Goal: Find specific page/section: Find specific page/section

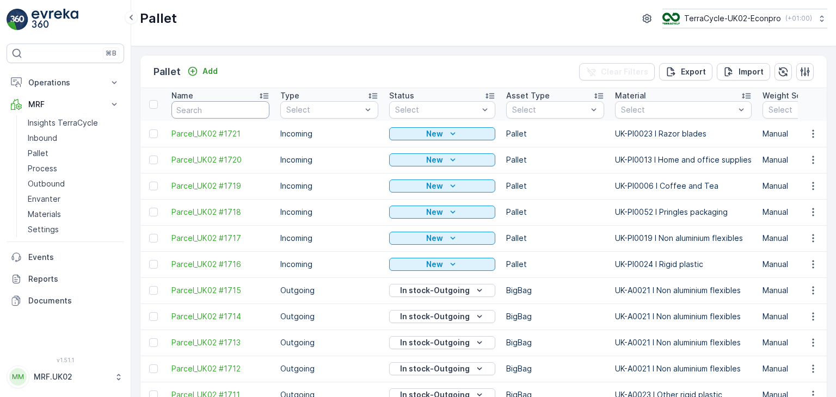
click at [218, 112] on input "text" at bounding box center [221, 109] width 98 height 17
type input "ads"
click at [218, 112] on input "ads" at bounding box center [221, 109] width 98 height 17
type input "astra"
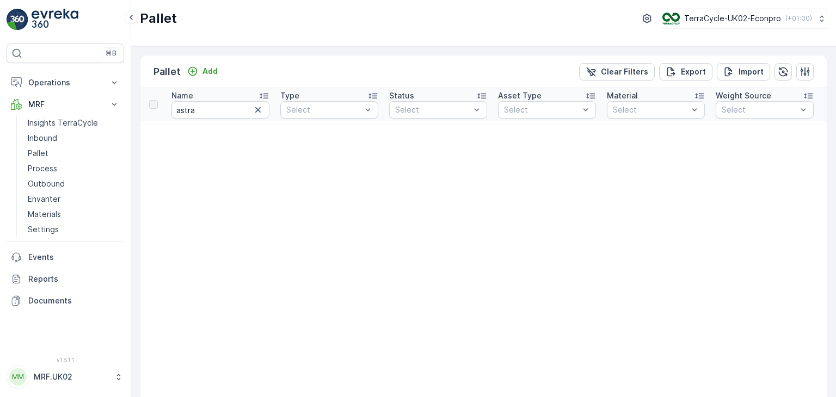
type input "ads"
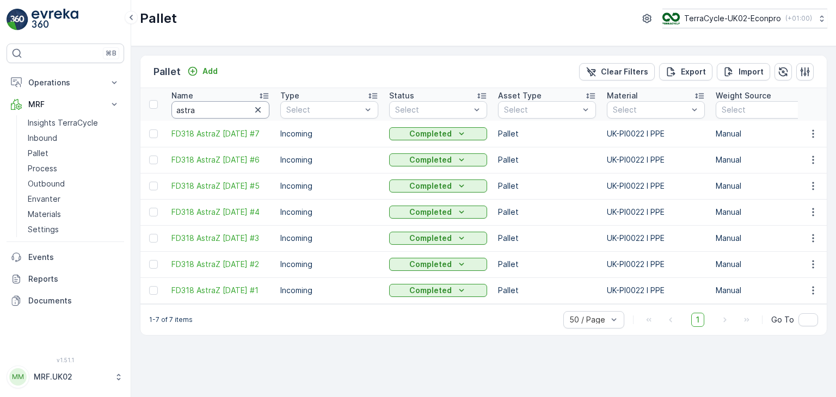
click at [218, 112] on input "astra" at bounding box center [221, 109] width 98 height 17
type input "a"
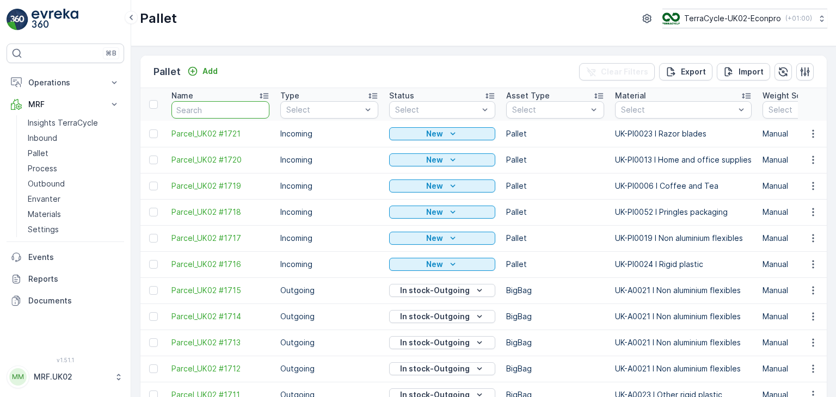
click at [218, 112] on input "text" at bounding box center [221, 109] width 98 height 17
type input "fd690"
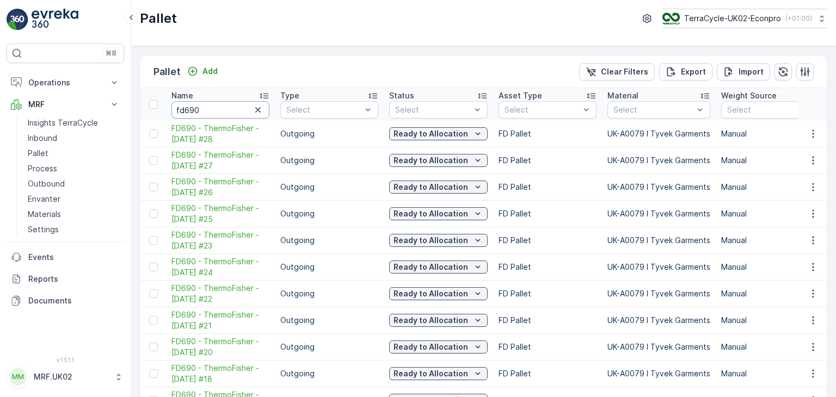
click at [208, 107] on input "fd690" at bounding box center [221, 109] width 98 height 17
type input "fd69"
click at [208, 107] on input "fd69" at bounding box center [221, 109] width 98 height 17
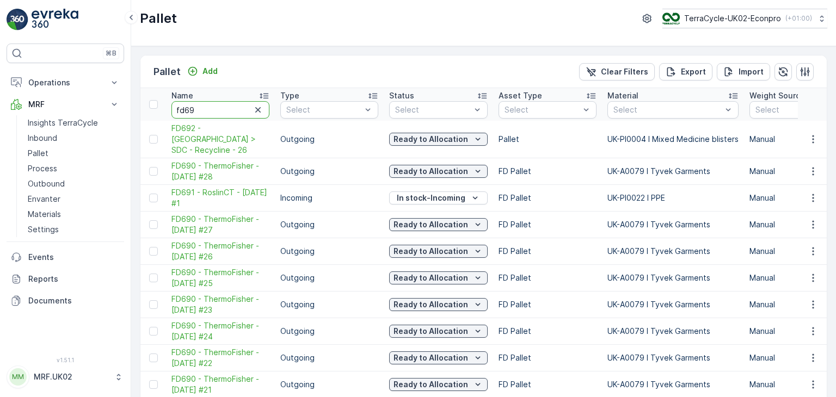
click at [208, 107] on input "fd69" at bounding box center [221, 109] width 98 height 17
type input "fd347"
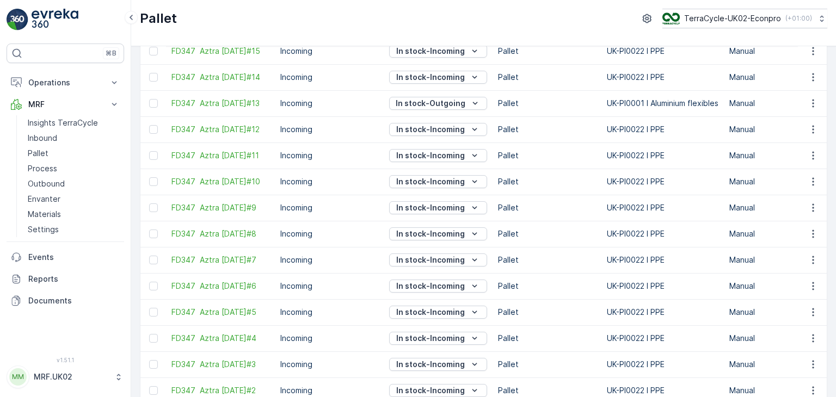
scroll to position [167, 0]
